Goal: Navigation & Orientation: Find specific page/section

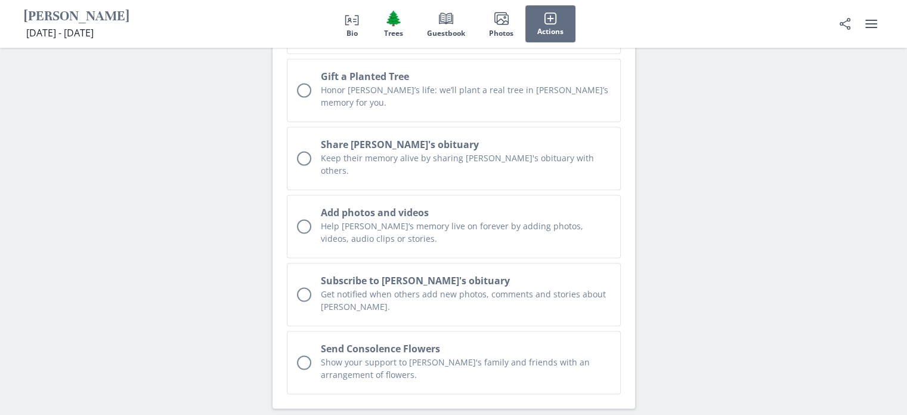
scroll to position [2467, 0]
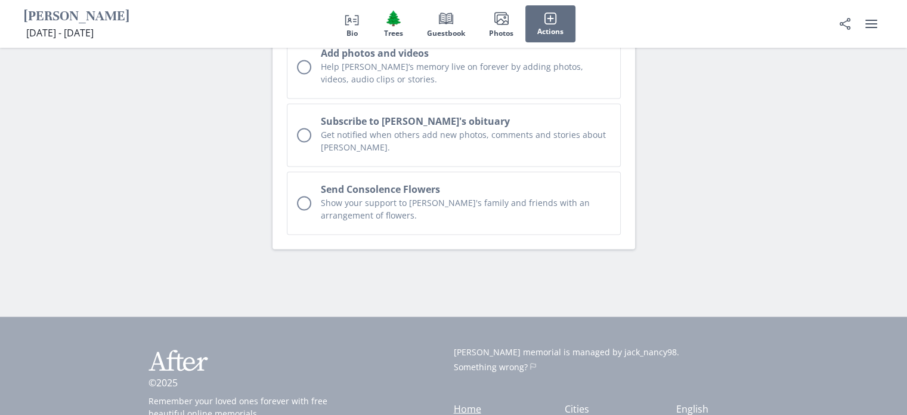
click at [470, 402] on link "Home" at bounding box center [467, 408] width 27 height 13
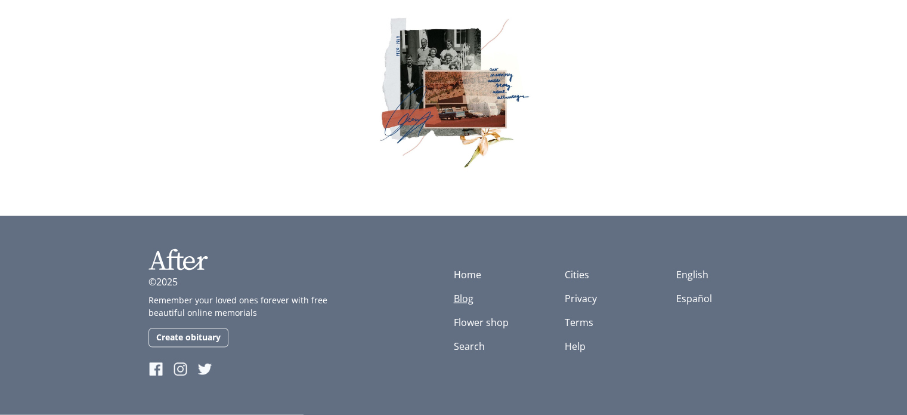
scroll to position [2447, 0]
click at [576, 300] on link "Privacy" at bounding box center [581, 298] width 32 height 13
click at [577, 347] on link "Help" at bounding box center [575, 345] width 21 height 13
